Goal: Task Accomplishment & Management: Complete application form

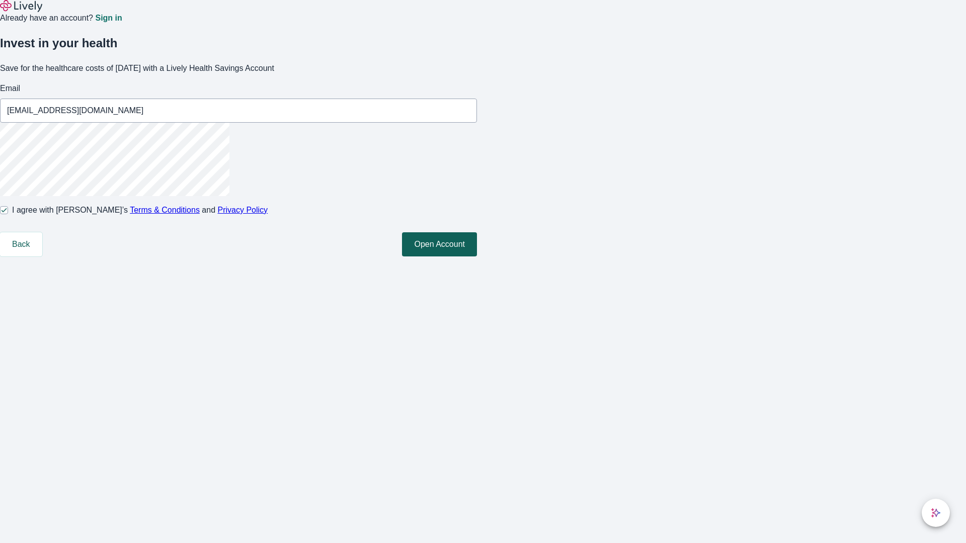
click at [477, 257] on button "Open Account" at bounding box center [439, 244] width 75 height 24
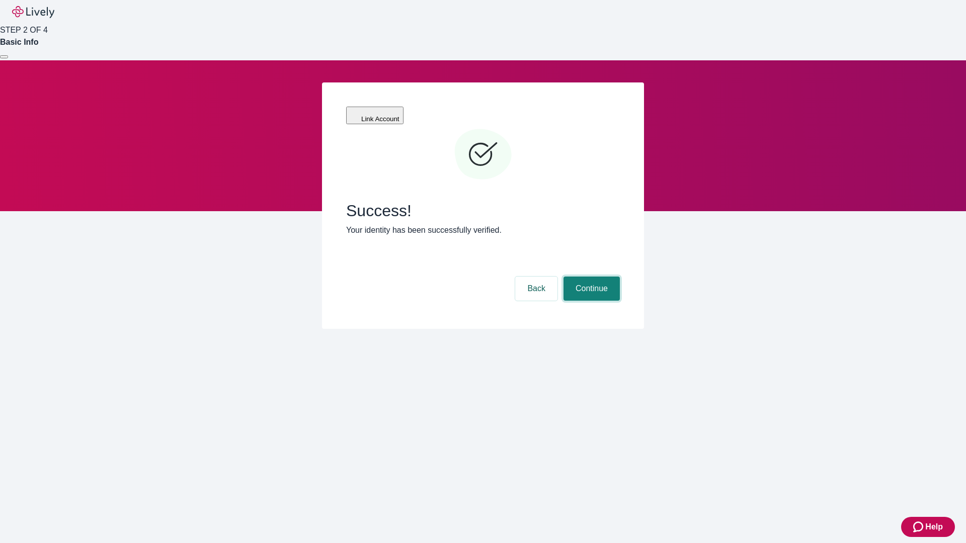
click at [590, 277] on button "Continue" at bounding box center [591, 289] width 56 height 24
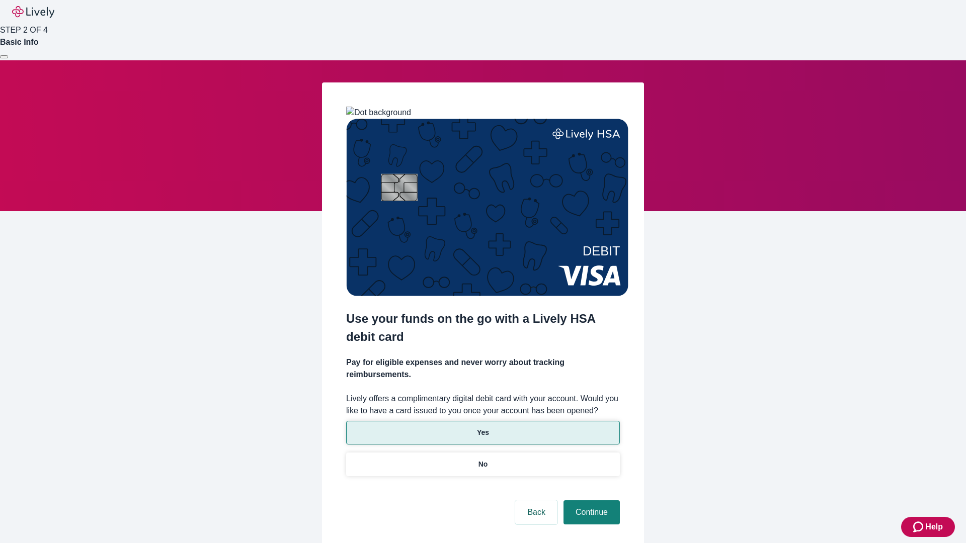
click at [482, 428] on p "Yes" at bounding box center [483, 433] width 12 height 11
click at [590, 501] on button "Continue" at bounding box center [591, 513] width 56 height 24
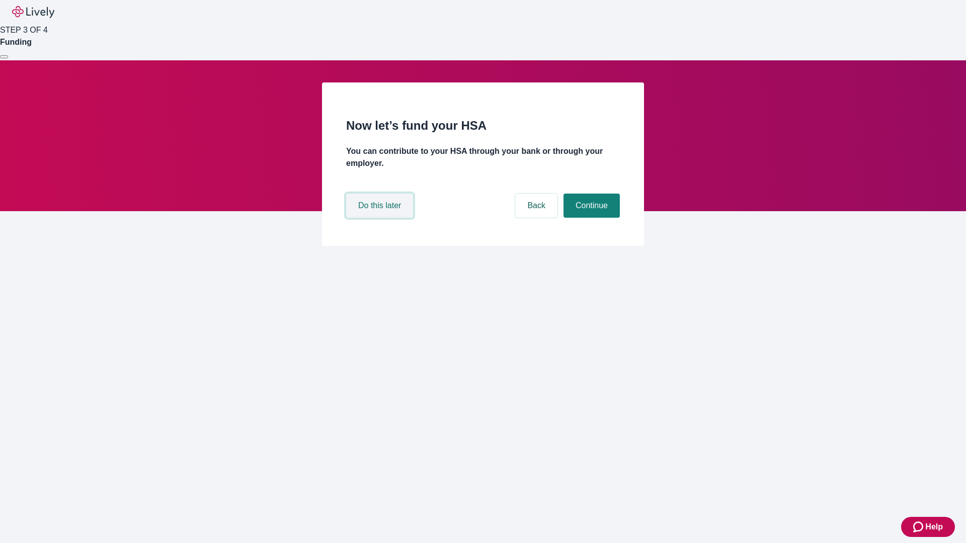
click at [381, 218] on button "Do this later" at bounding box center [379, 206] width 67 height 24
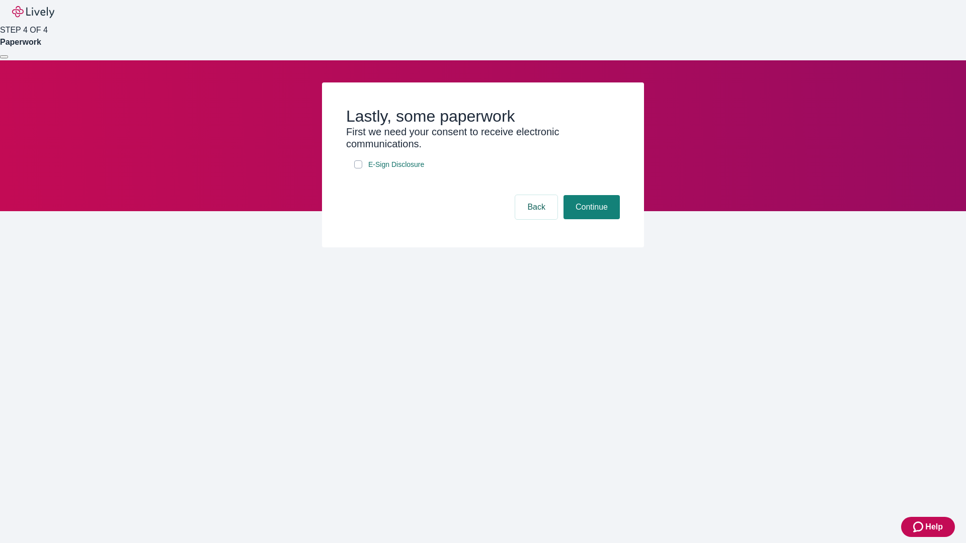
click at [358, 169] on input "E-Sign Disclosure" at bounding box center [358, 164] width 8 height 8
checkbox input "true"
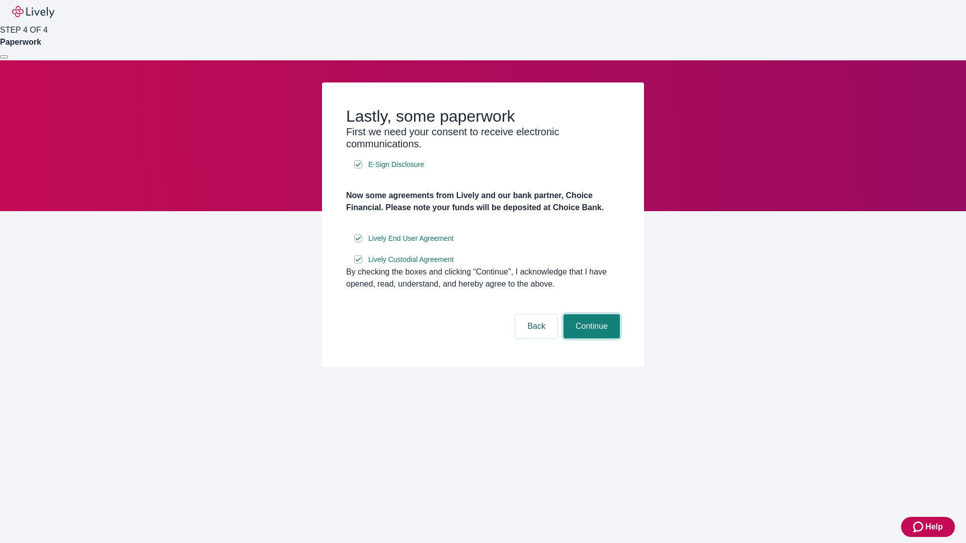
click at [590, 339] on button "Continue" at bounding box center [591, 326] width 56 height 24
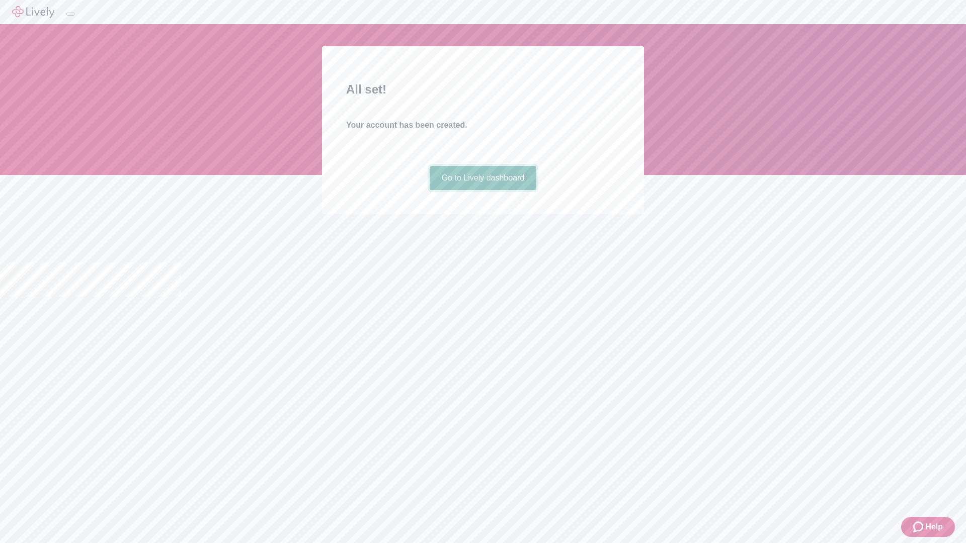
click at [482, 190] on link "Go to Lively dashboard" at bounding box center [483, 178] width 107 height 24
